Goal: Ask a question: Seek information or help from site administrators or community

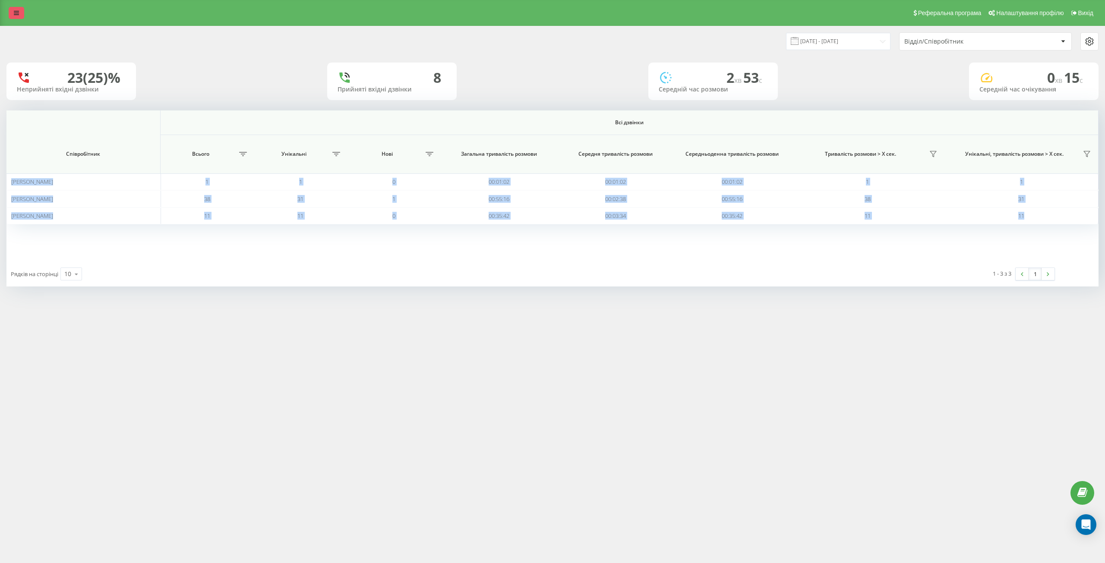
click at [16, 9] on link at bounding box center [17, 13] width 16 height 12
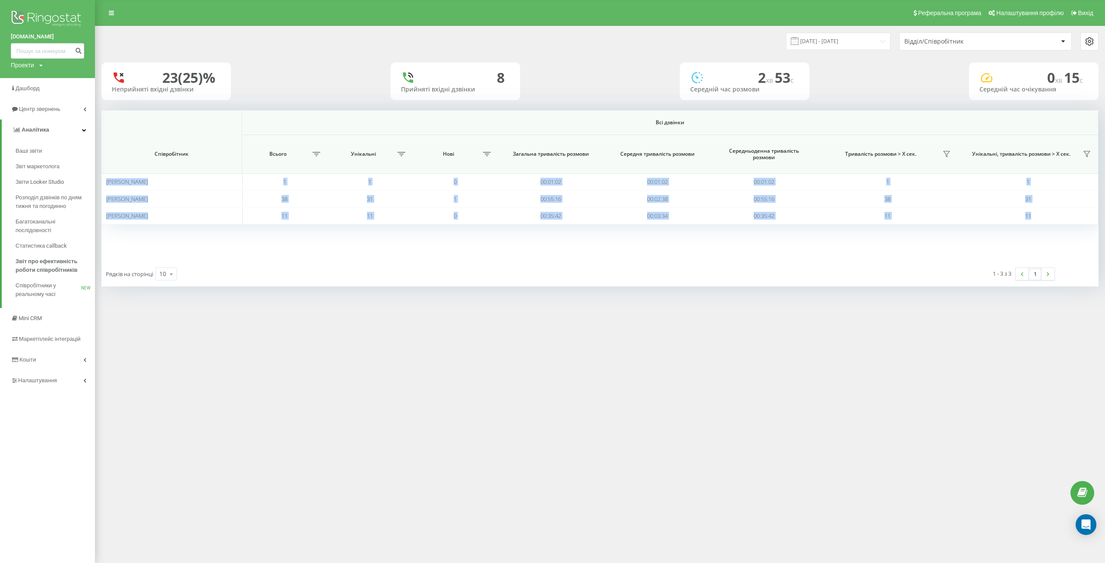
click at [37, 16] on img at bounding box center [47, 20] width 73 height 22
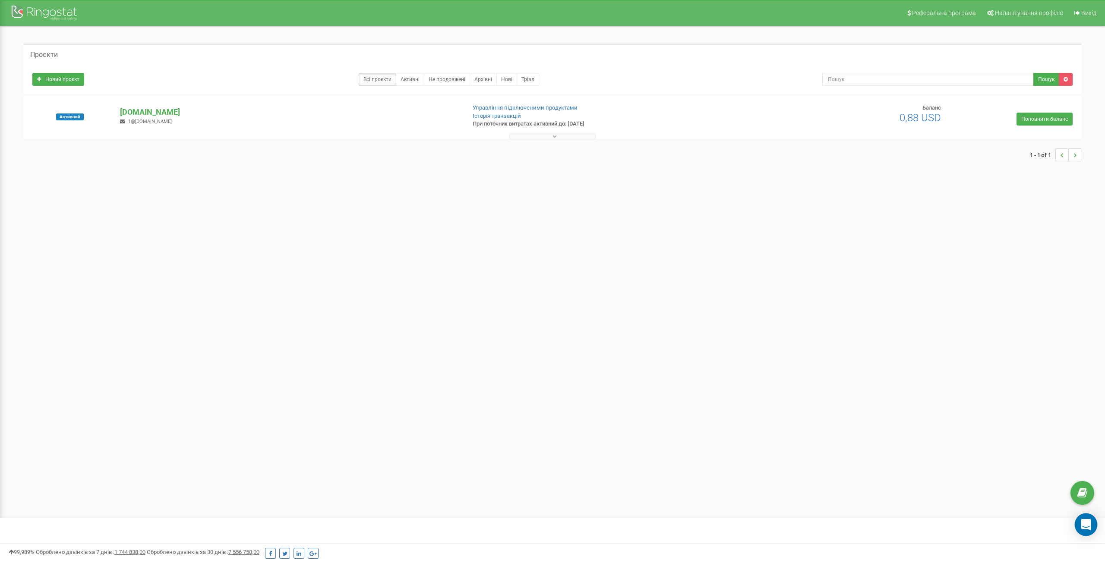
click at [1080, 527] on div "Open Intercom Messenger" at bounding box center [1085, 524] width 23 height 23
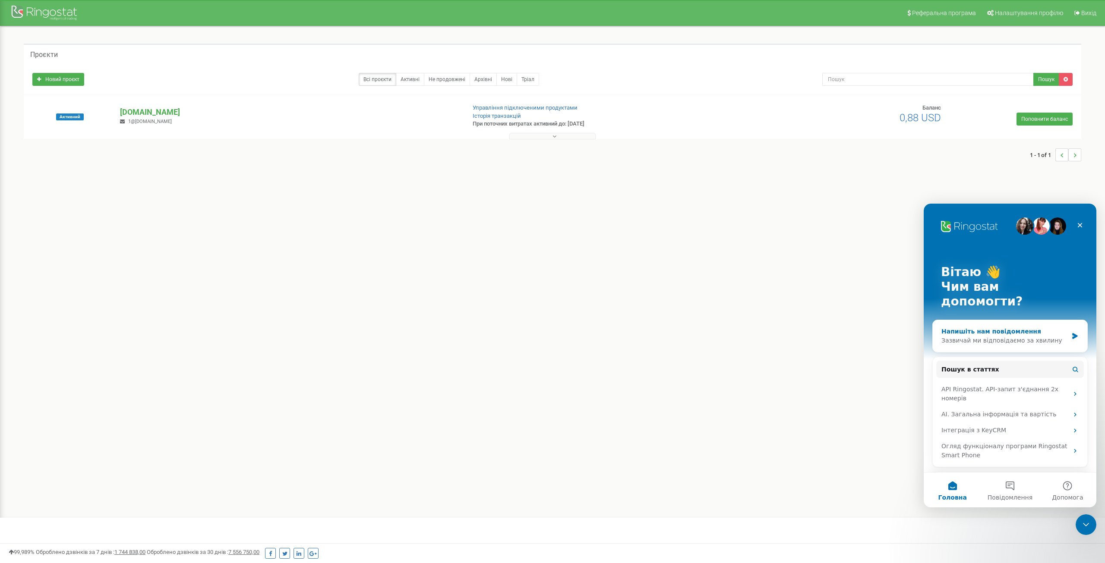
click at [1072, 333] on icon "Месенджер Intercom" at bounding box center [1074, 336] width 5 height 6
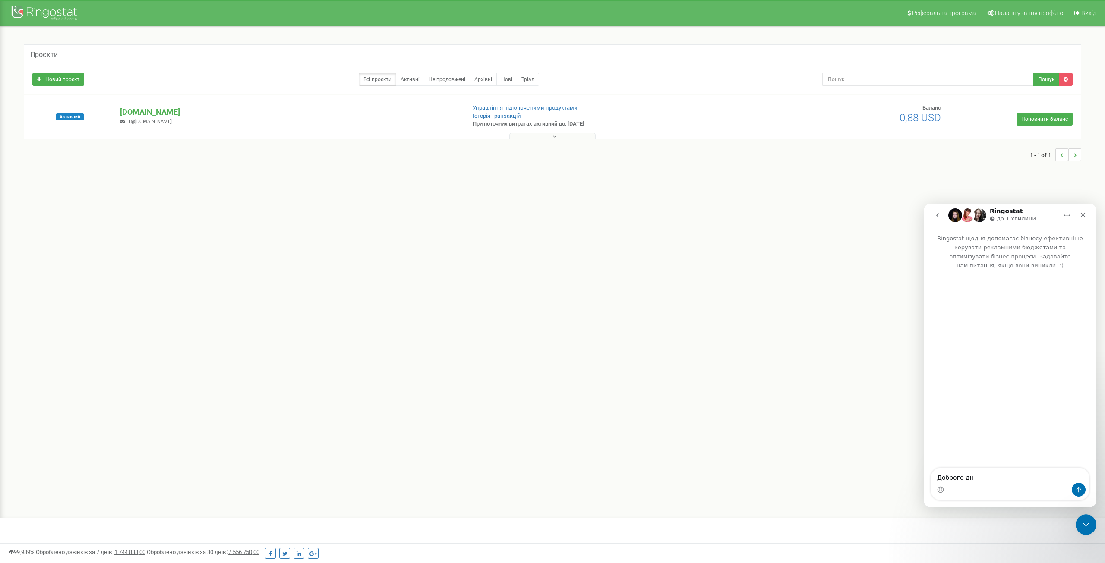
type textarea "Доброго дня"
type textarea "моїх менеджері в вибиває з розмови"
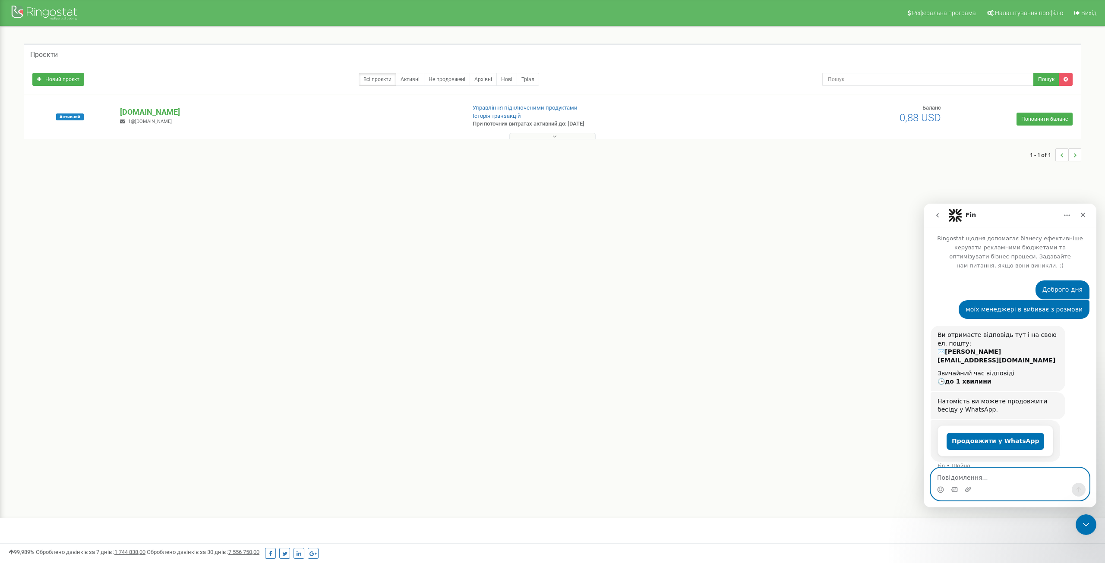
paste textarea "[PERSON_NAME], [[DATE] 10:20] 380507119125 [PERSON_NAME], [[DATE] 10:21] 380633…"
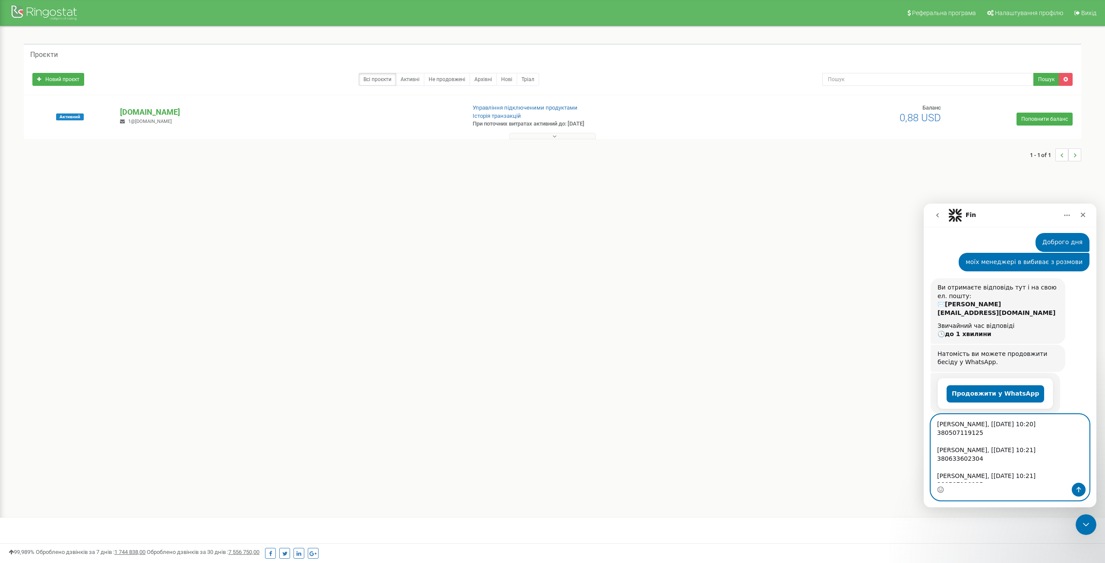
drag, startPoint x: 1036, startPoint y: 421, endPoint x: 926, endPoint y: 415, distance: 111.0
click at [926, 415] on div "[PERSON_NAME], [[DATE] 10:20] 380507119125 [PERSON_NAME], [[DATE] 10:21] 380633…" at bounding box center [1009, 457] width 173 height 86
drag, startPoint x: 1042, startPoint y: 452, endPoint x: 931, endPoint y: 449, distance: 111.4
click at [931, 449] on textarea "380507119125 [PERSON_NAME], [[DATE] 10:21] 380633602304 [PERSON_NAME], [[DATE] …" at bounding box center [1010, 449] width 158 height 66
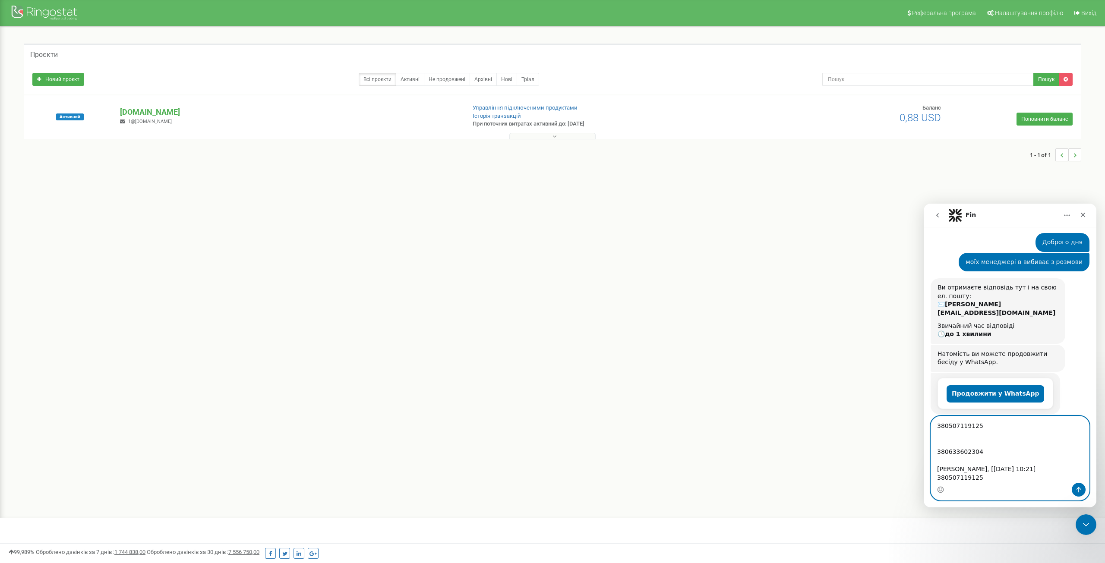
drag, startPoint x: 1033, startPoint y: 476, endPoint x: 932, endPoint y: 470, distance: 100.7
click at [932, 470] on textarea "380507119125 380633602304 Yana DiFFreight, [20.08.2025 10:21] 380507119125" at bounding box center [1010, 449] width 158 height 66
type textarea "380507119125 380633602304 380507119125"
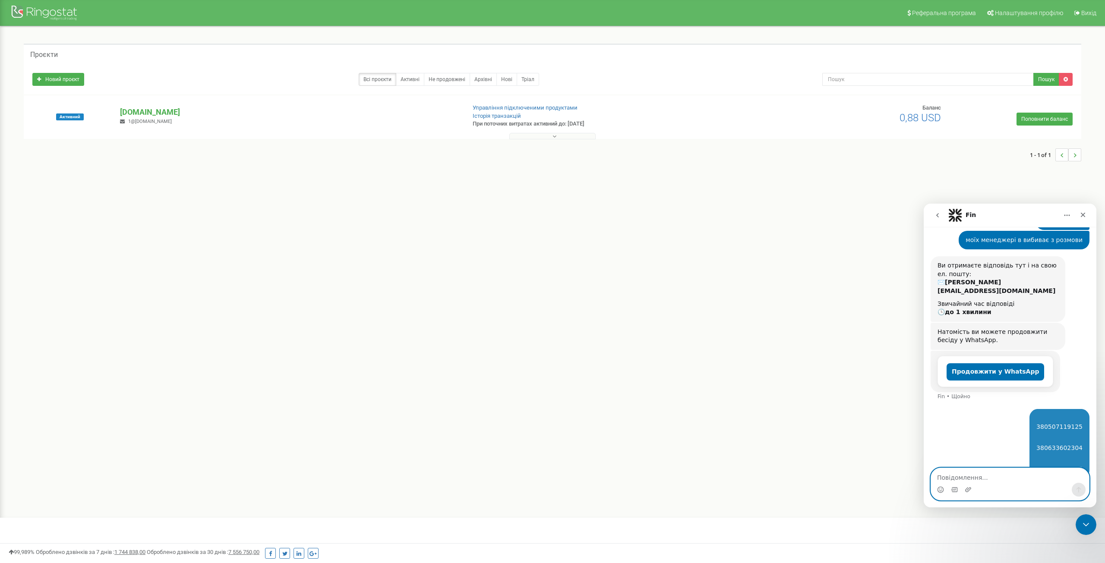
scroll to position [71, 0]
